Goal: Communication & Community: Share content

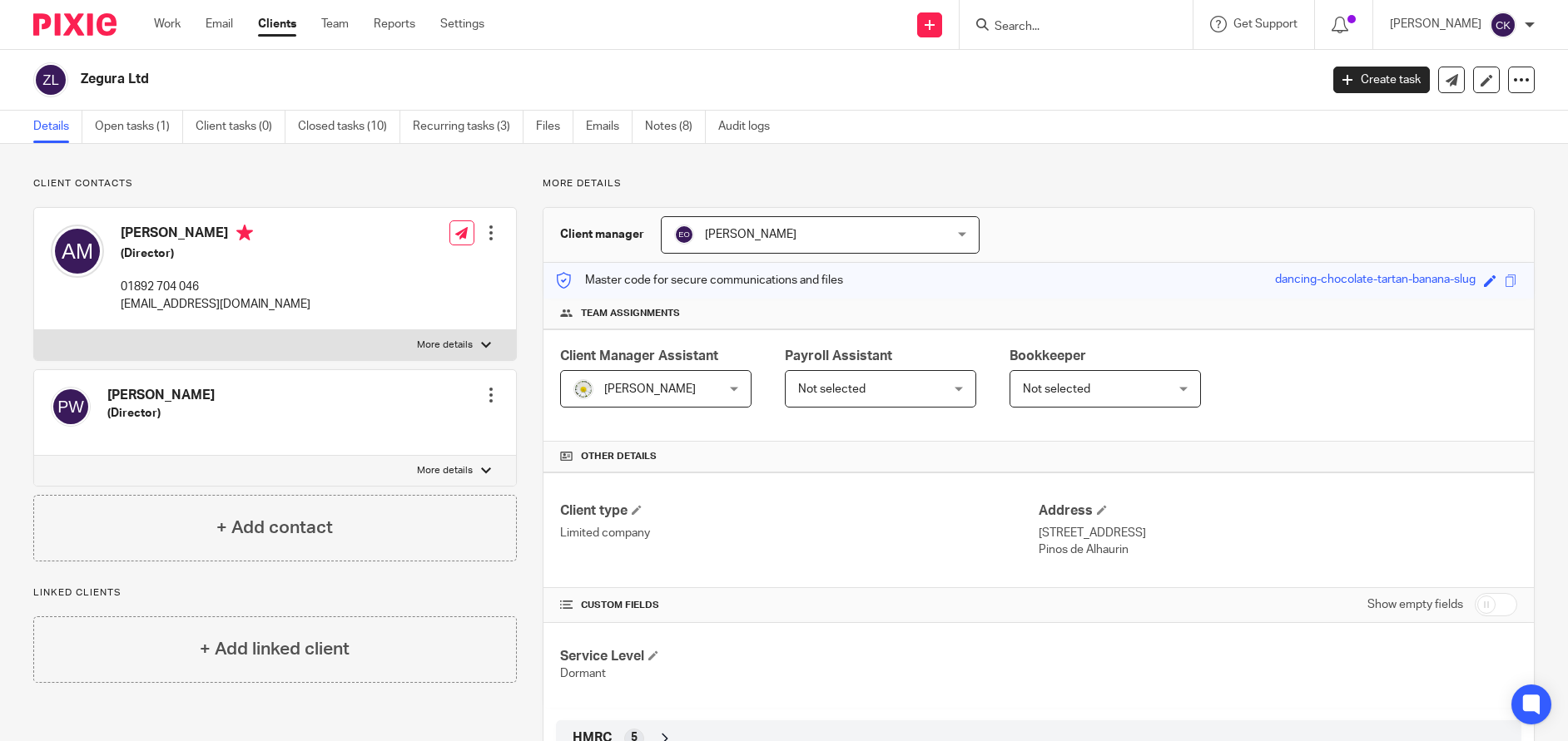
click at [1093, 18] on form at bounding box center [1081, 24] width 177 height 21
click at [1080, 26] on input "Search" at bounding box center [1067, 28] width 149 height 15
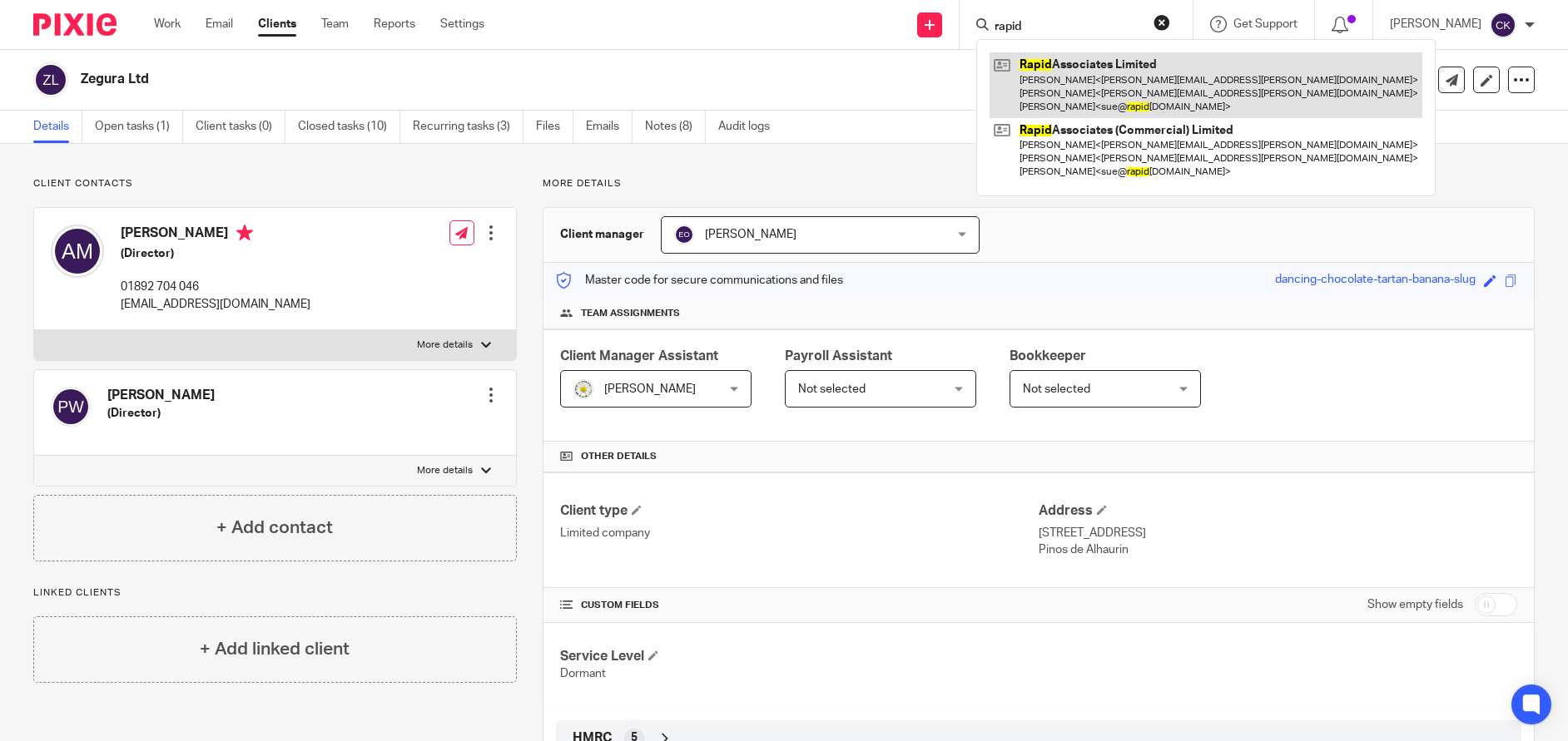
type input "rapid"
click at [1083, 68] on link at bounding box center [1206, 85] width 432 height 66
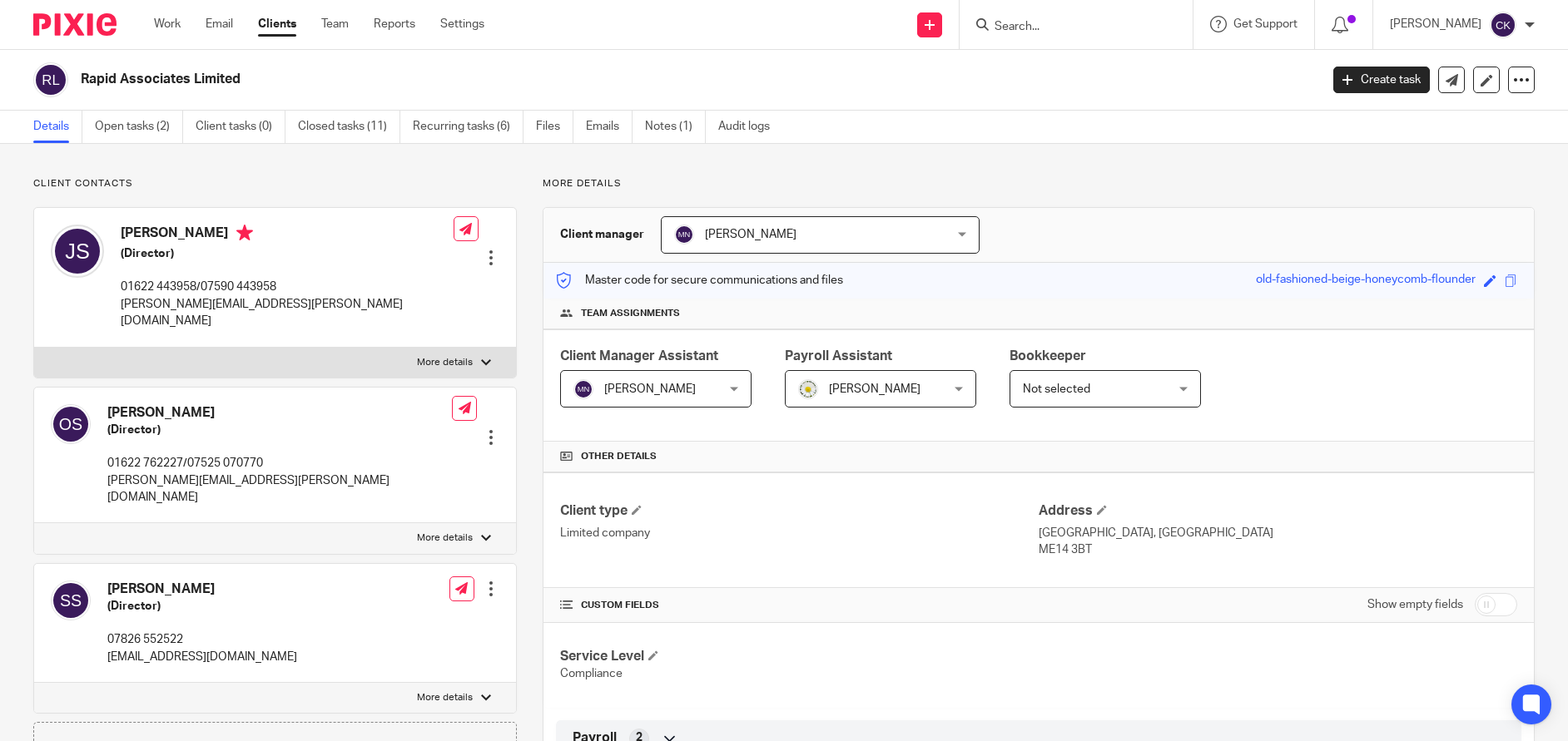
click at [486, 429] on div at bounding box center [491, 437] width 17 height 17
click at [395, 434] on link "Edit contact" at bounding box center [412, 431] width 159 height 24
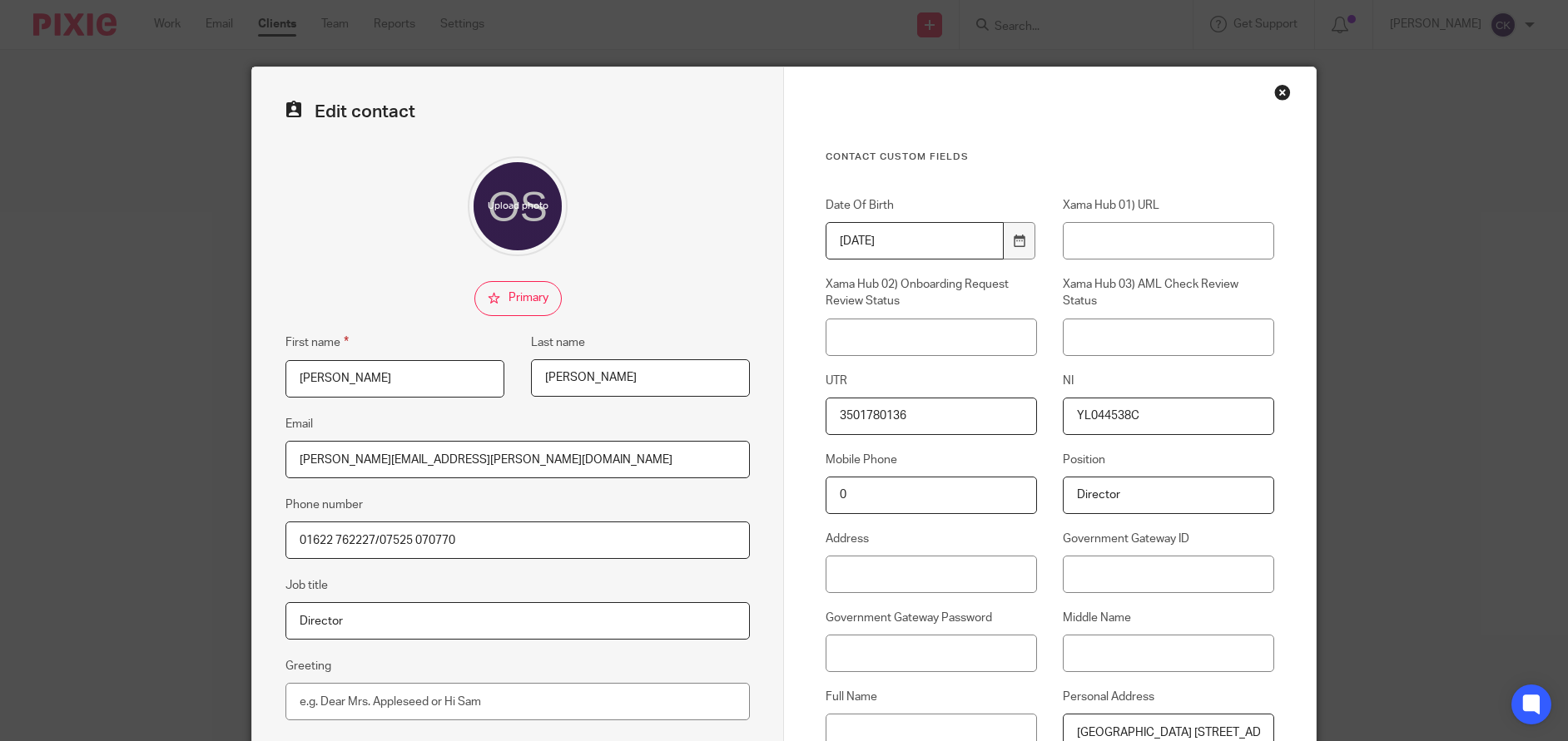
click at [1274, 90] on div "Close this dialog window" at bounding box center [1282, 93] width 17 height 17
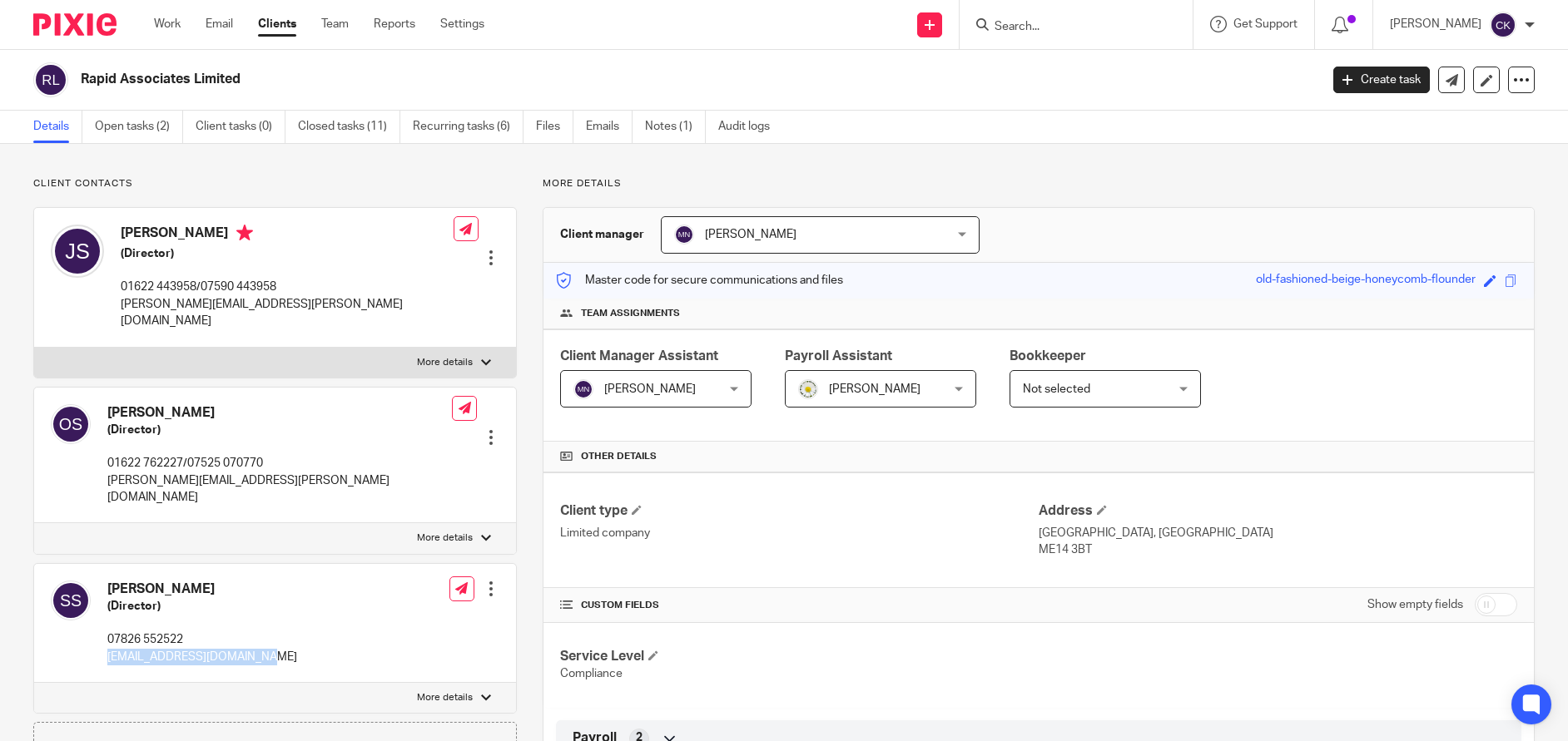
drag, startPoint x: 259, startPoint y: 622, endPoint x: 108, endPoint y: 628, distance: 151.1
click at [108, 628] on div "Susan Smith (Director) 07826 552522 sue@rapidassociates.co.uk Edit contact Crea…" at bounding box center [275, 624] width 482 height 120
click at [166, 22] on link "Work" at bounding box center [167, 24] width 27 height 17
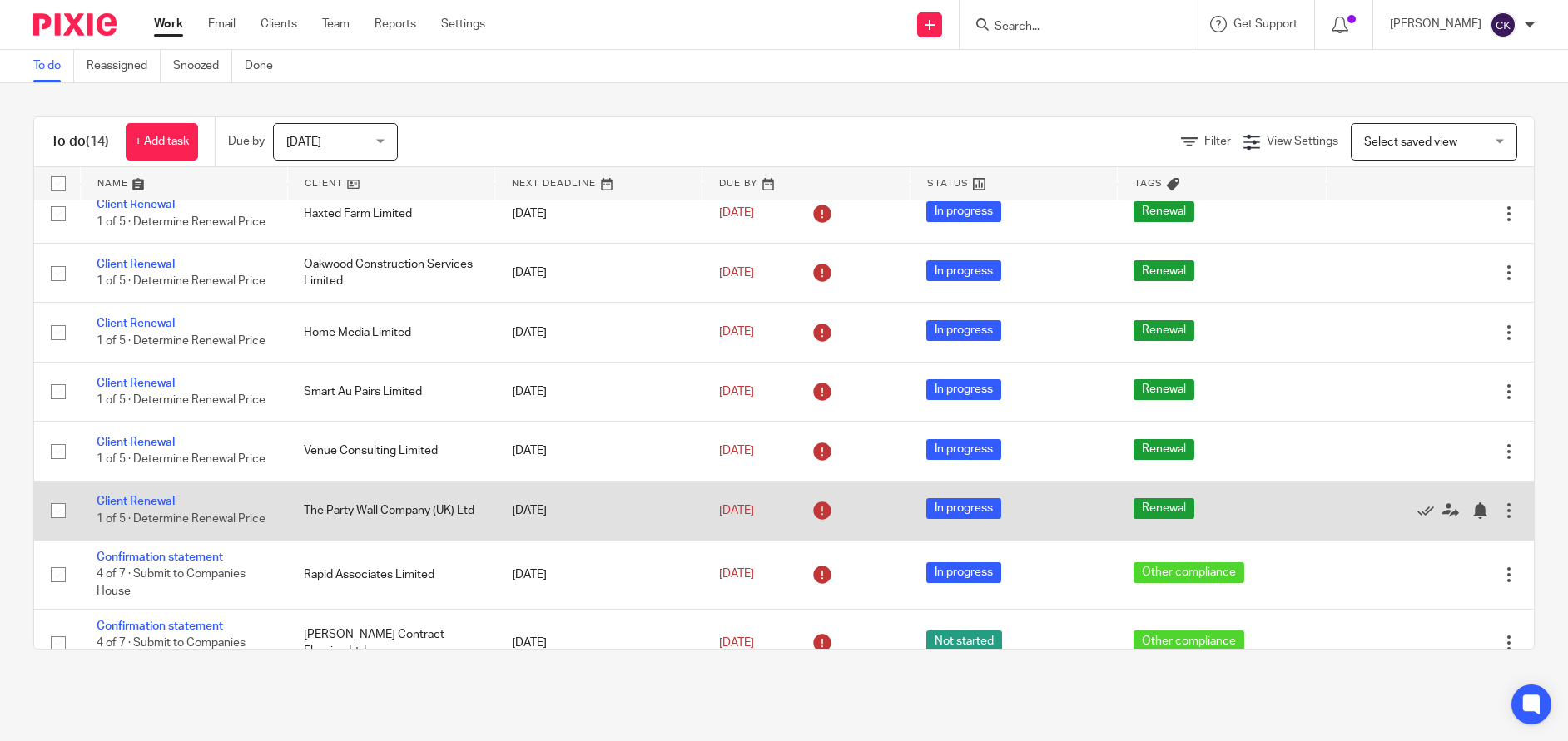
scroll to position [411, 0]
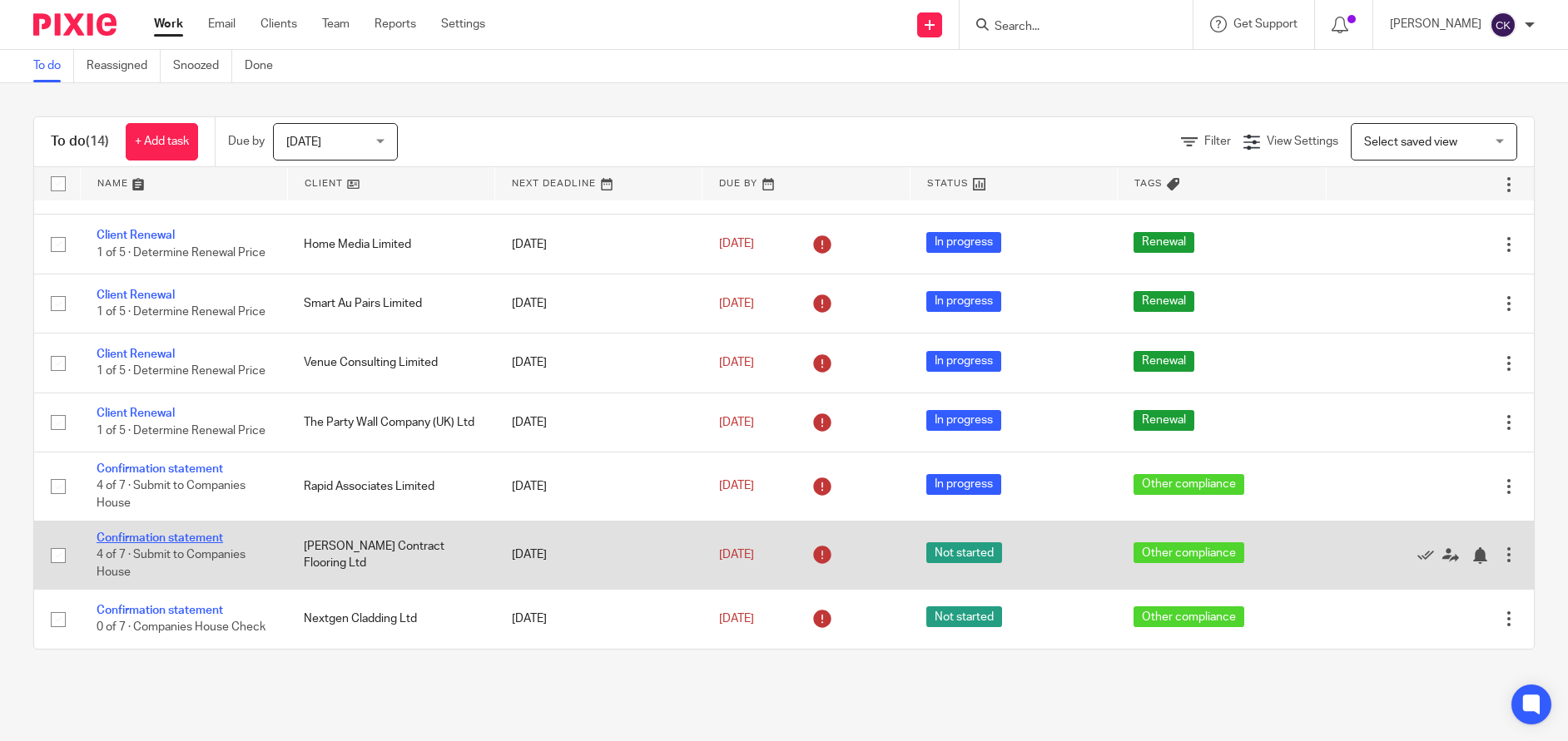
click at [173, 532] on link "Confirmation statement" at bounding box center [160, 538] width 127 height 12
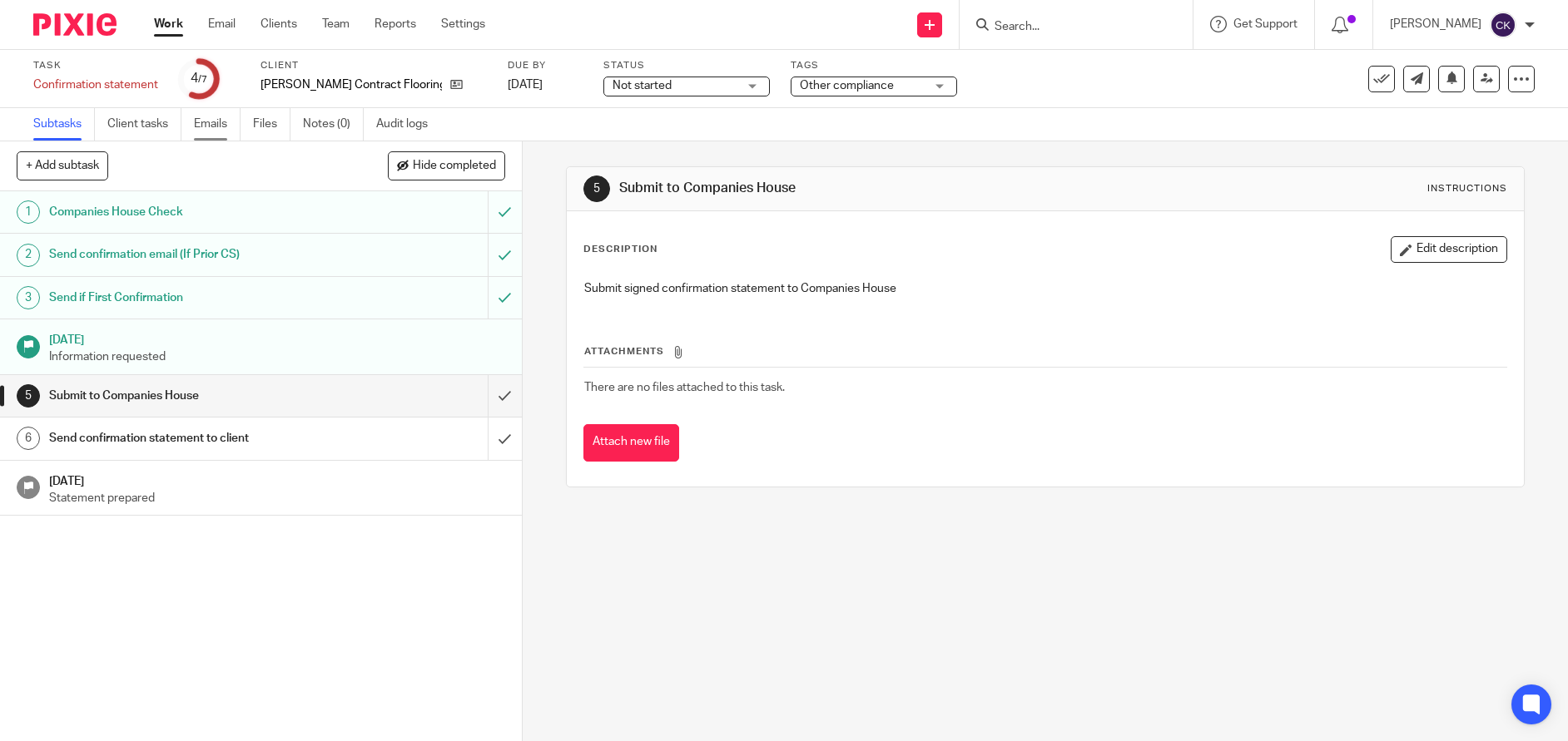
click at [215, 129] on link "Emails" at bounding box center [217, 124] width 47 height 33
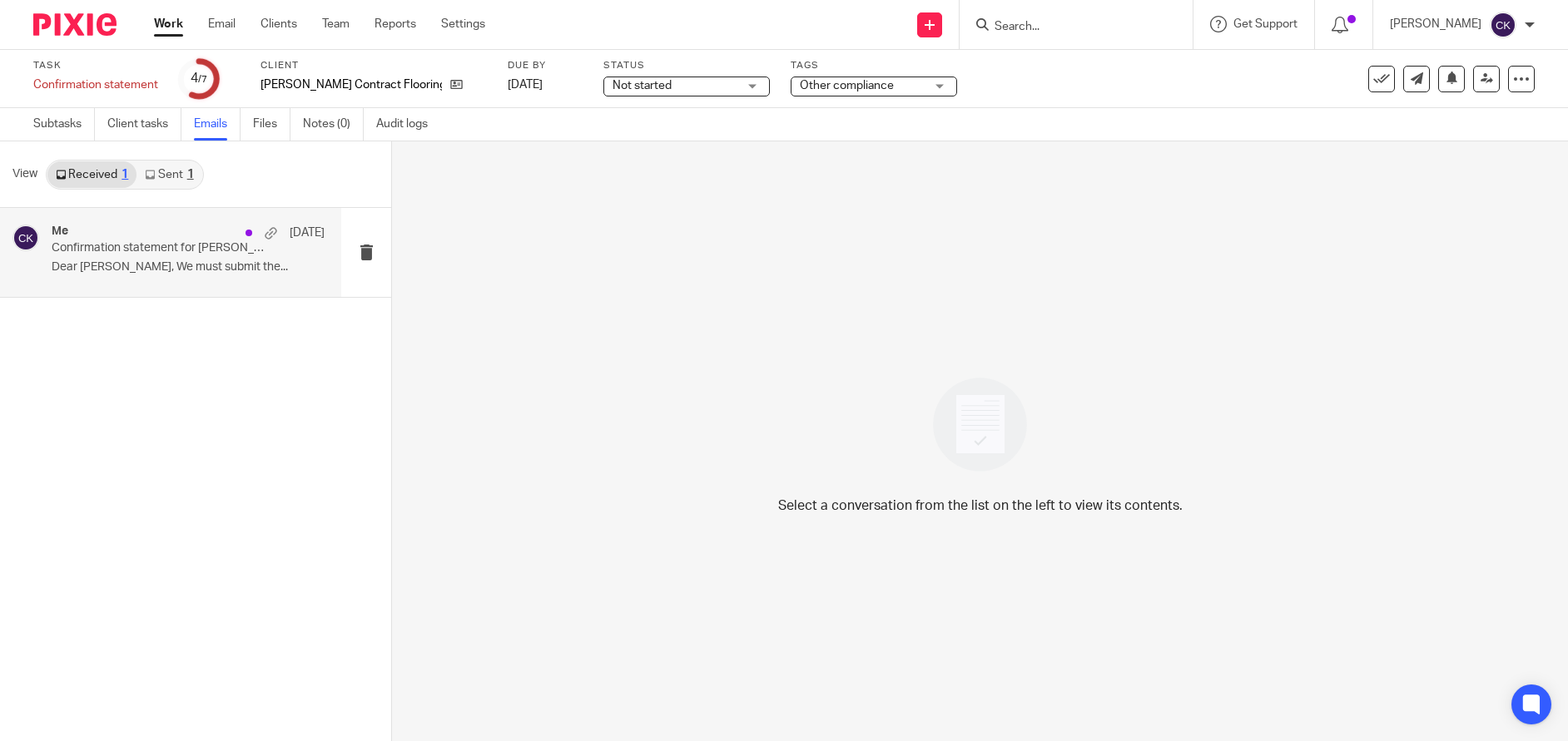
click at [253, 265] on p "Dear [PERSON_NAME], We must submit the..." at bounding box center [188, 267] width 273 height 14
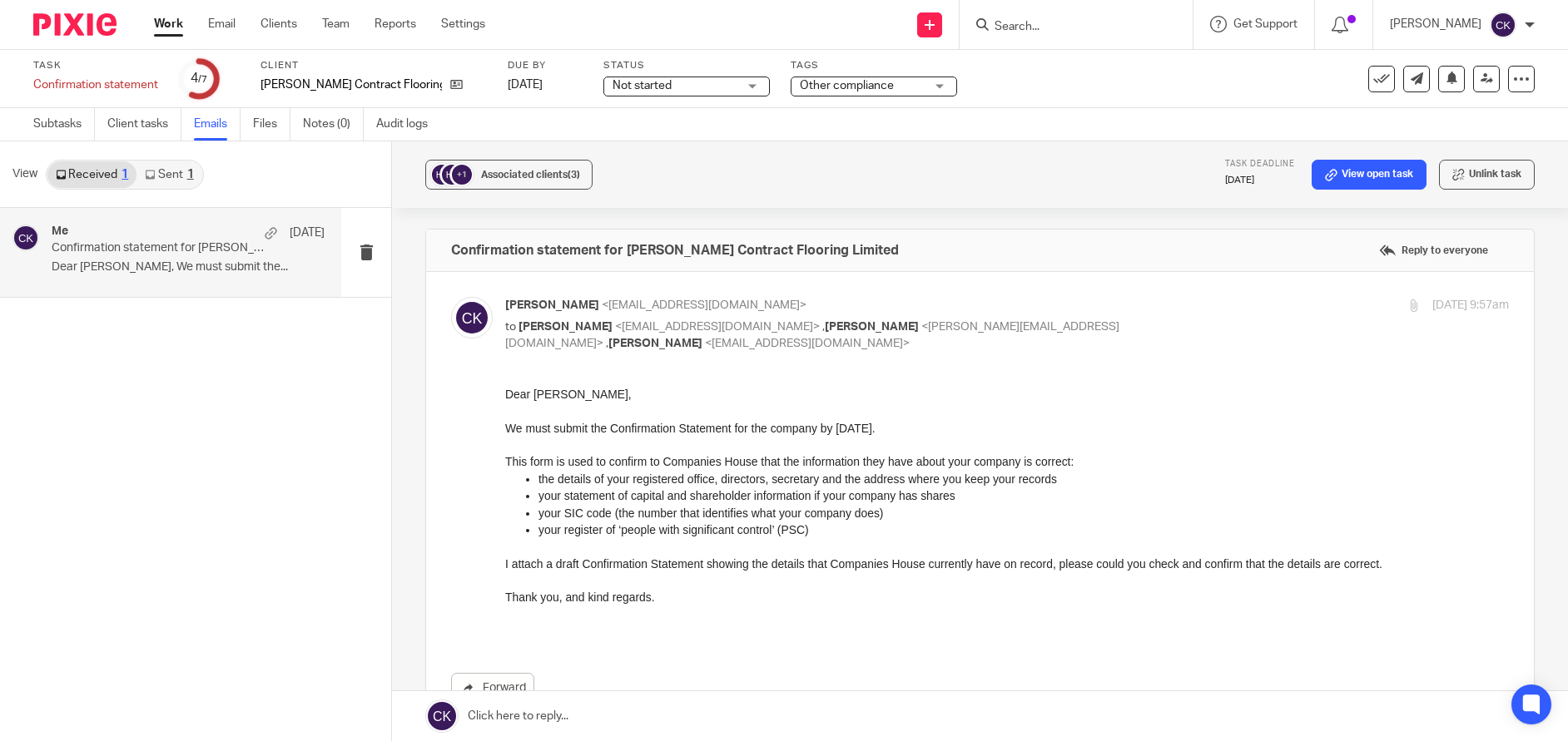
scroll to position [83, 0]
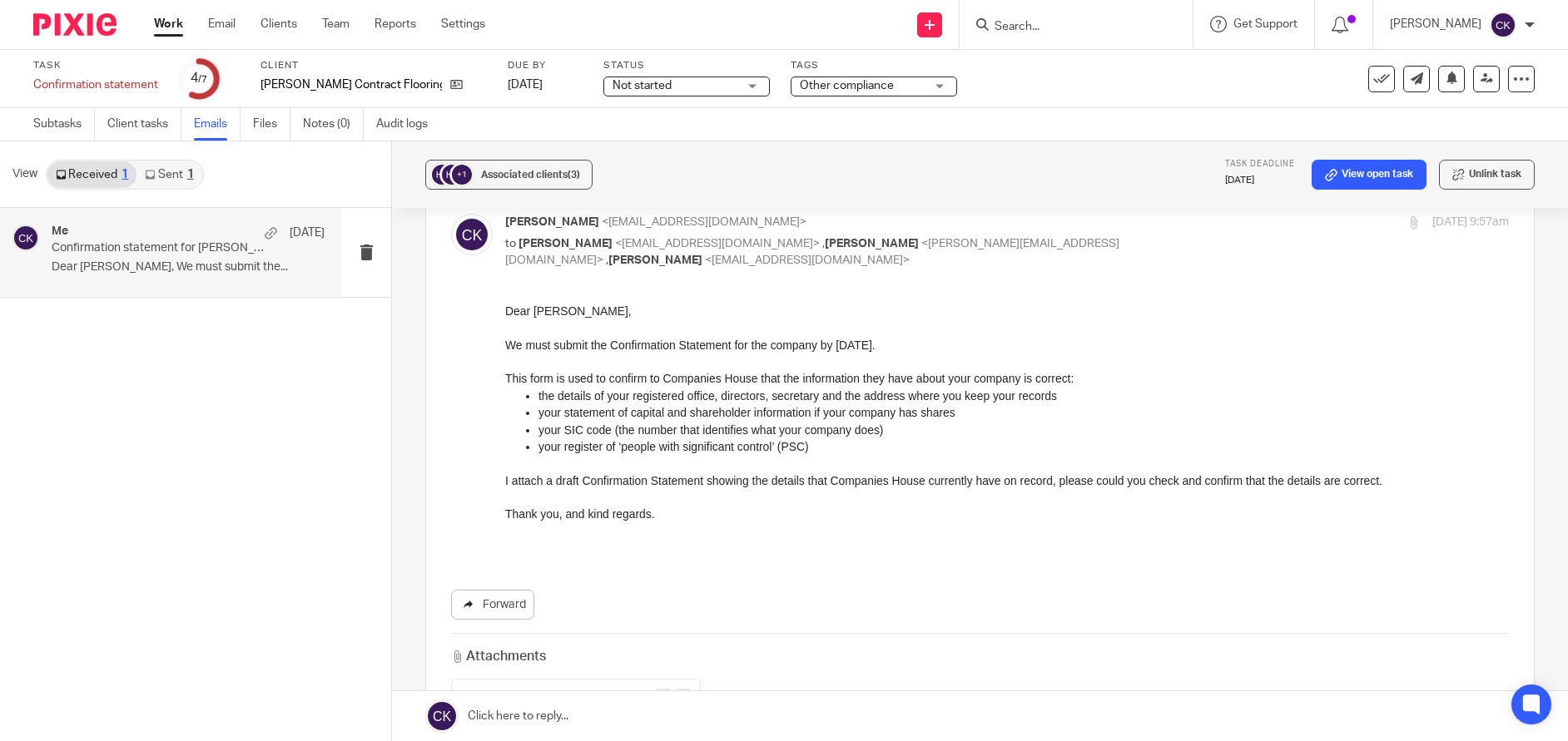
click at [492, 607] on link "Forward" at bounding box center [493, 605] width 83 height 30
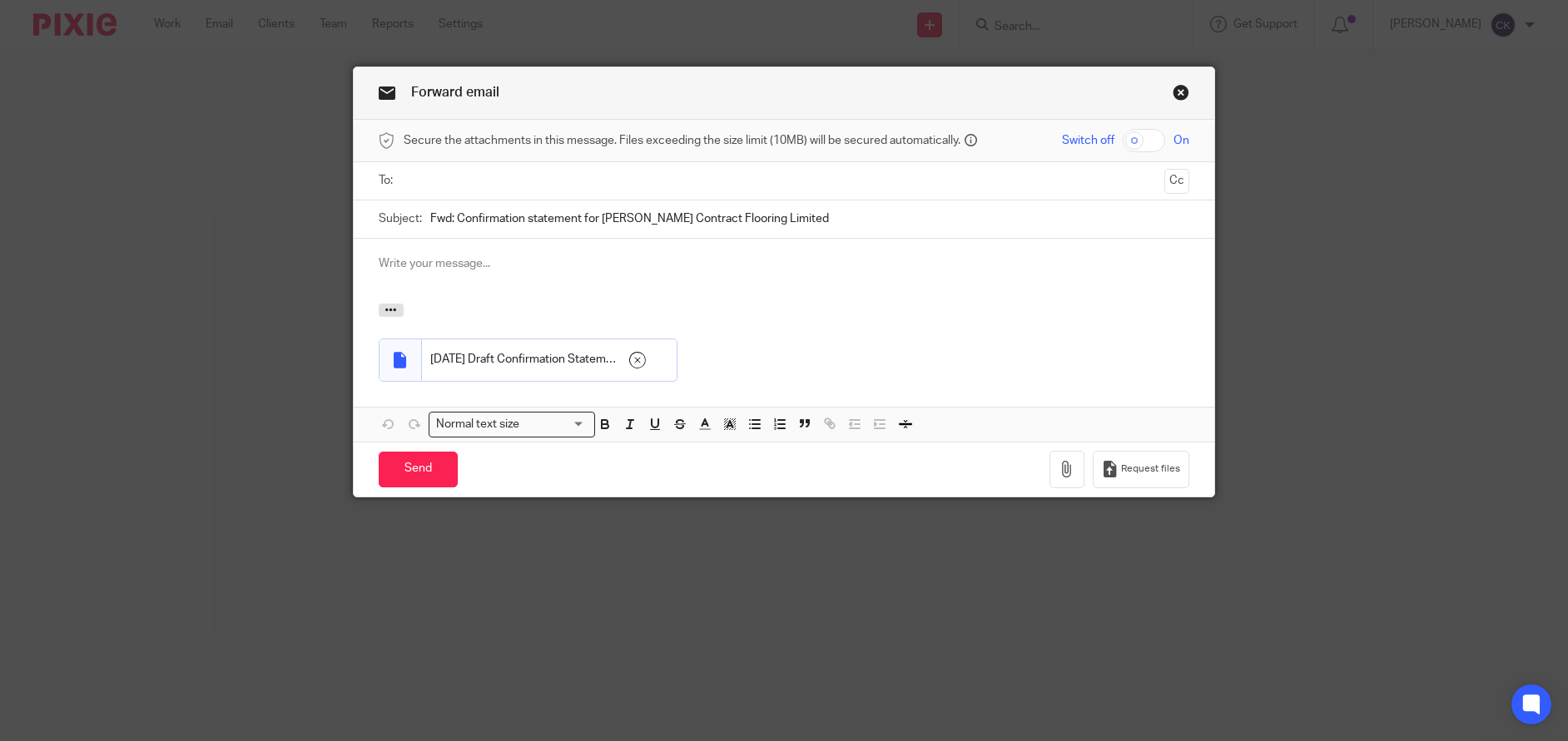
click at [442, 183] on input "text" at bounding box center [783, 180] width 748 height 19
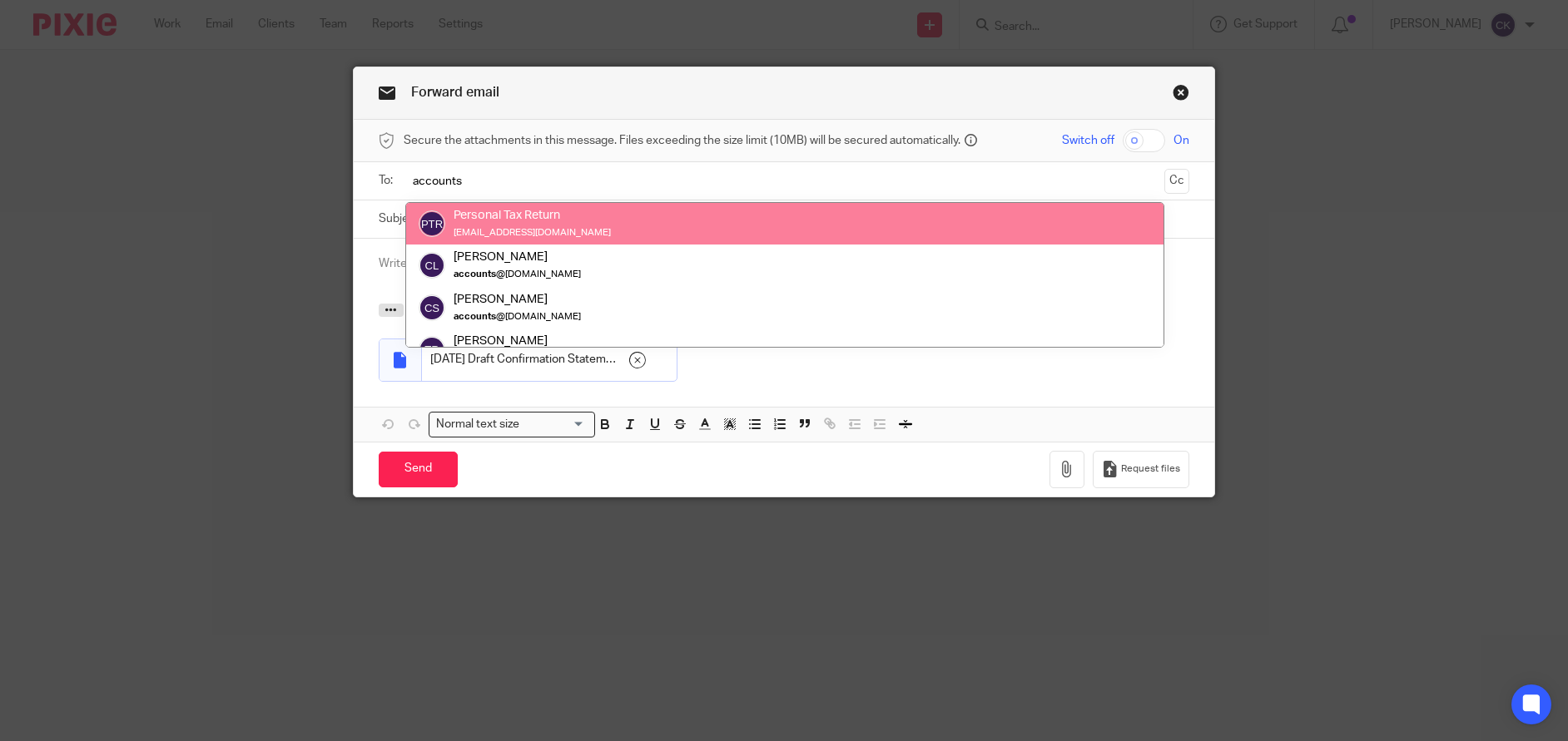
type input "accounts"
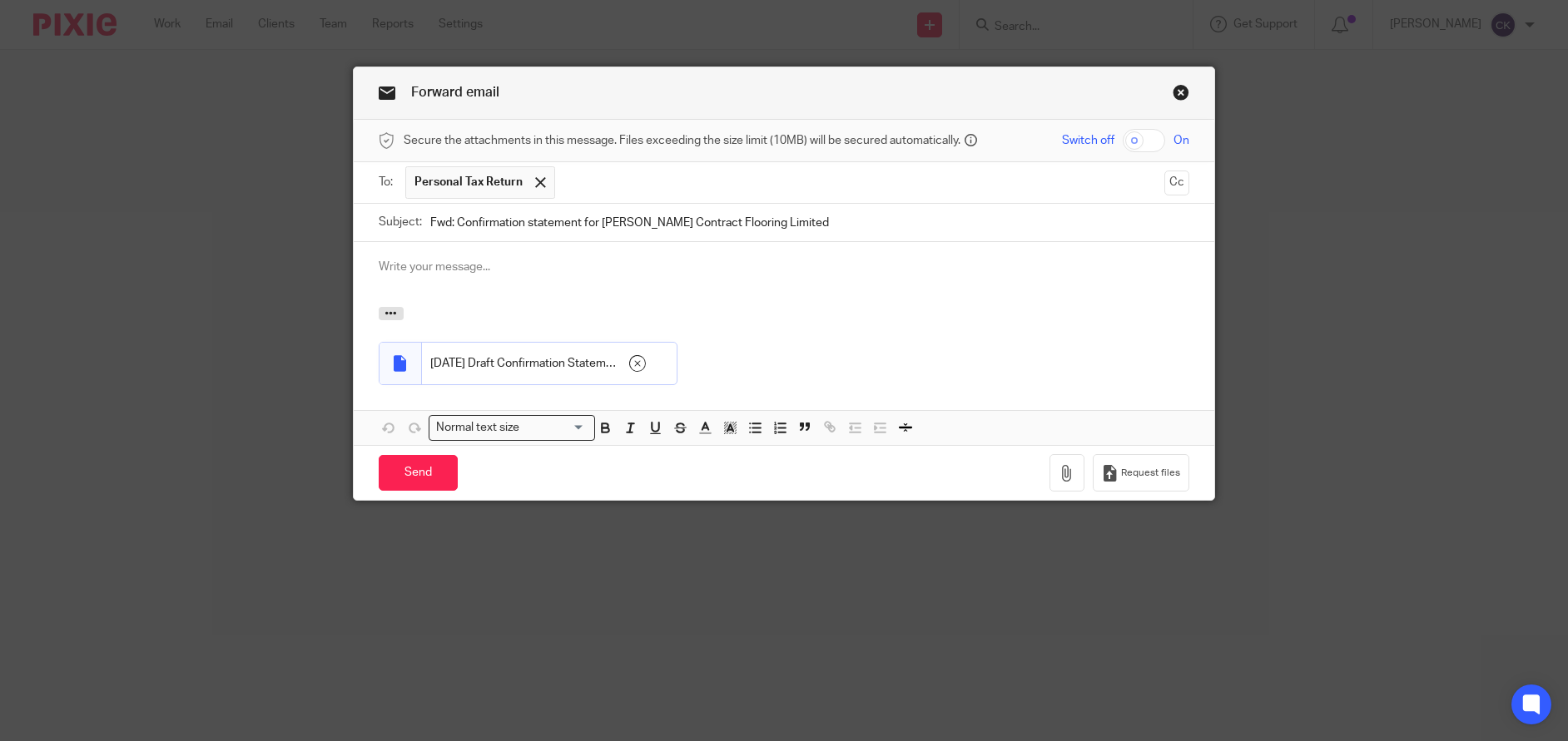
click at [1176, 87] on link "Close this dialog window" at bounding box center [1181, 95] width 17 height 23
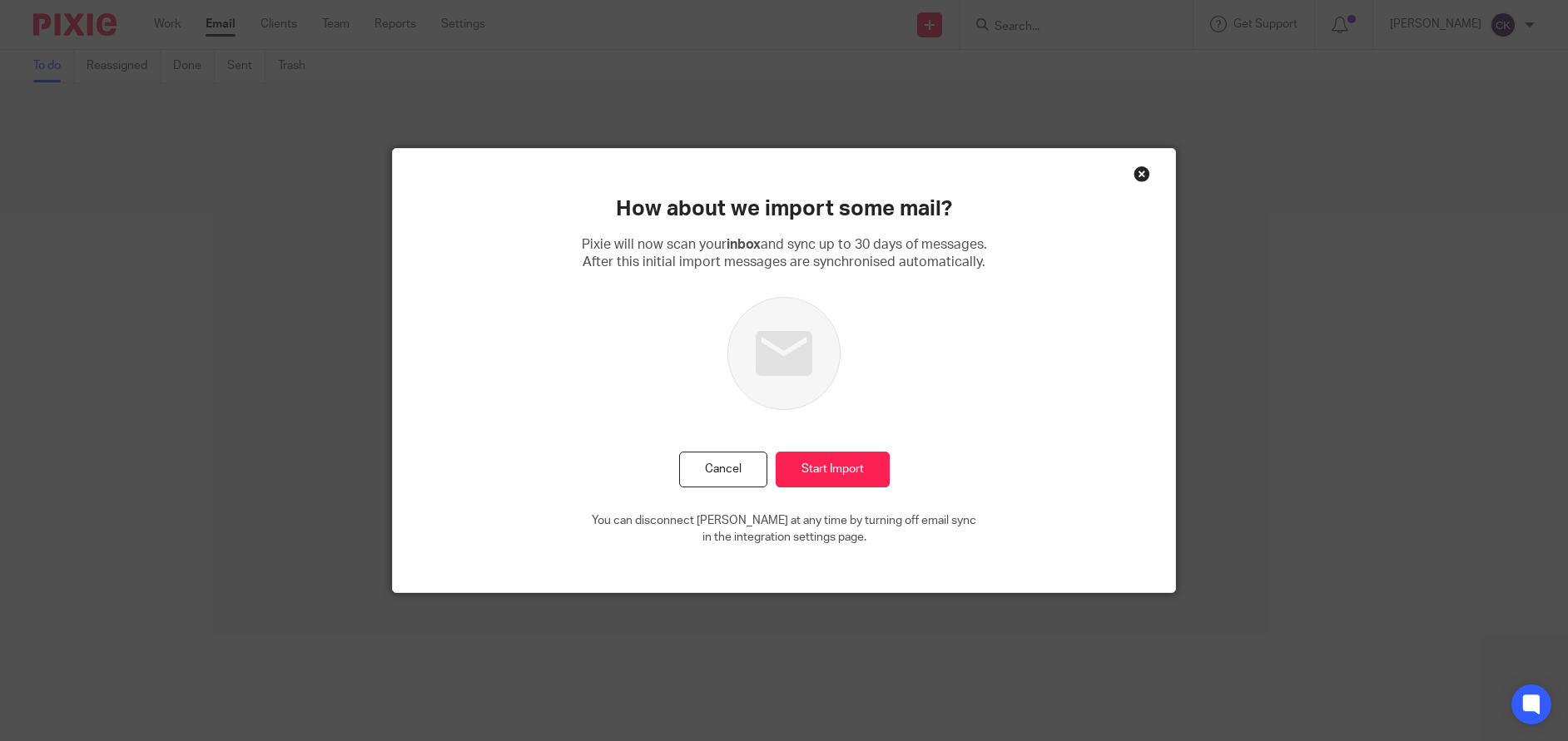
click at [1141, 171] on div "Close this dialog window" at bounding box center [1142, 174] width 17 height 17
